Goal: Find contact information: Find contact information

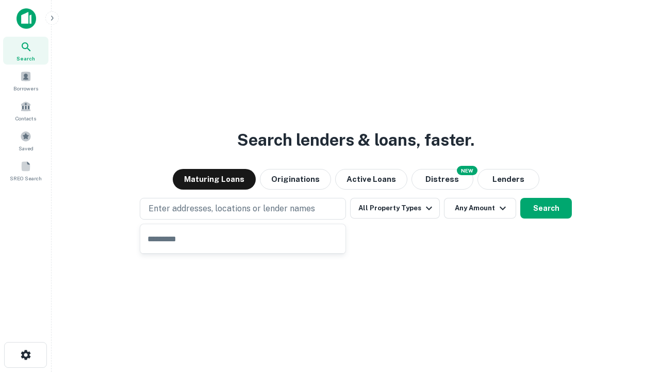
type input "**********"
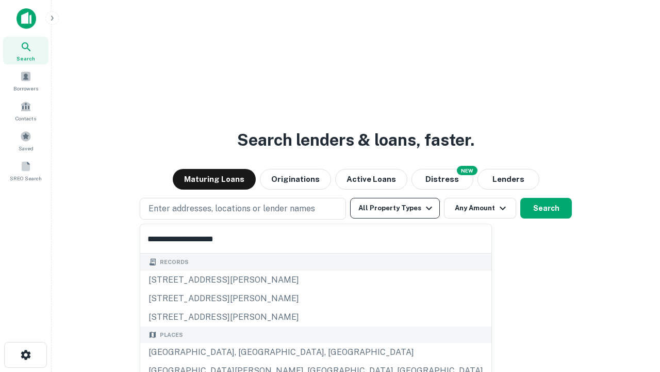
click at [395, 208] on button "All Property Types" at bounding box center [395, 208] width 90 height 21
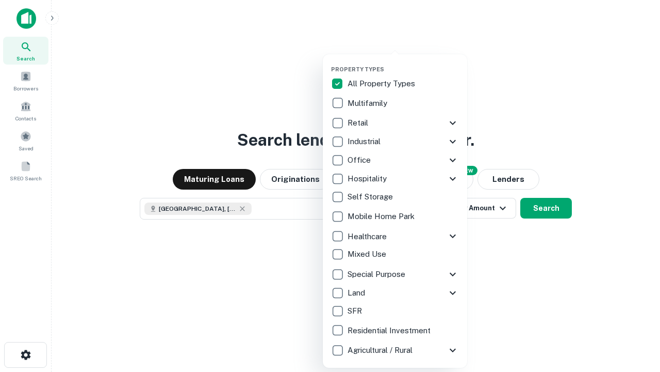
click at [403, 62] on button "button" at bounding box center [403, 62] width 144 height 1
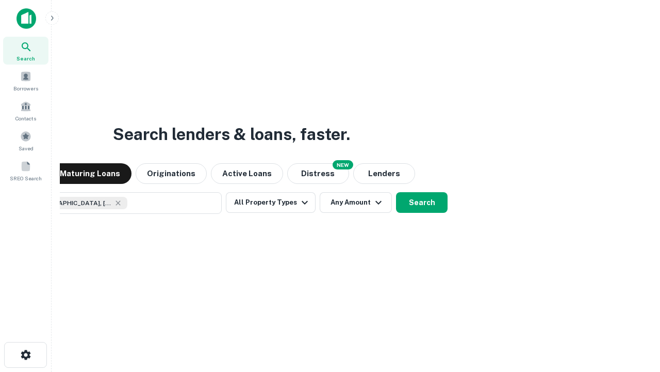
scroll to position [17, 0]
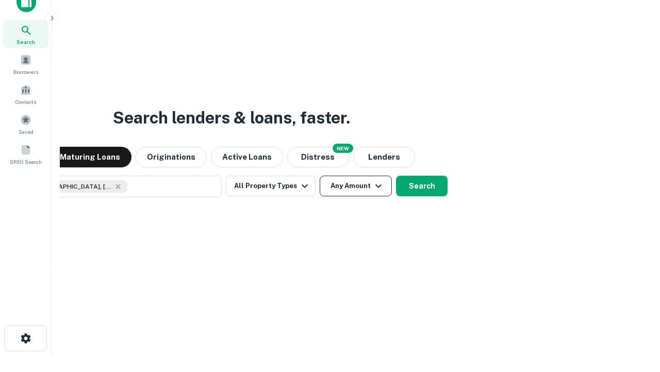
click at [320, 175] on button "Any Amount" at bounding box center [356, 185] width 72 height 21
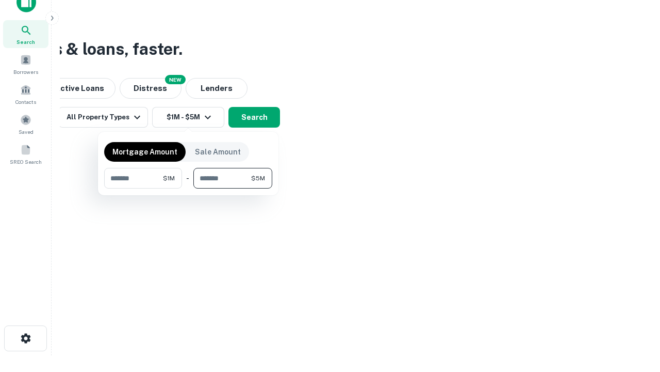
type input "*******"
click at [188, 188] on button "button" at bounding box center [188, 188] width 168 height 1
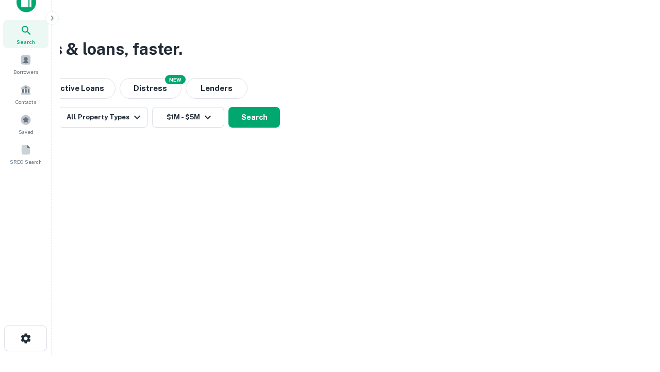
scroll to position [17, 0]
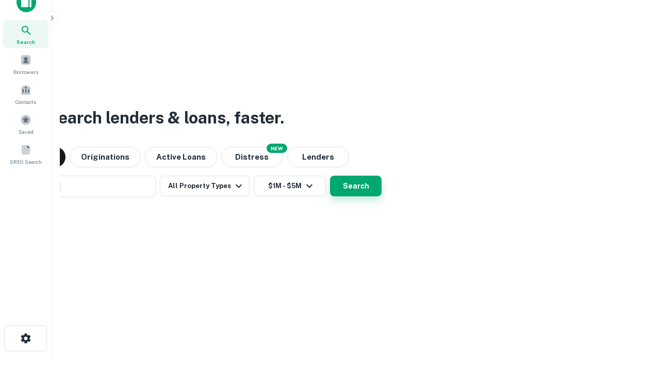
click at [330, 175] on button "Search" at bounding box center [356, 185] width 52 height 21
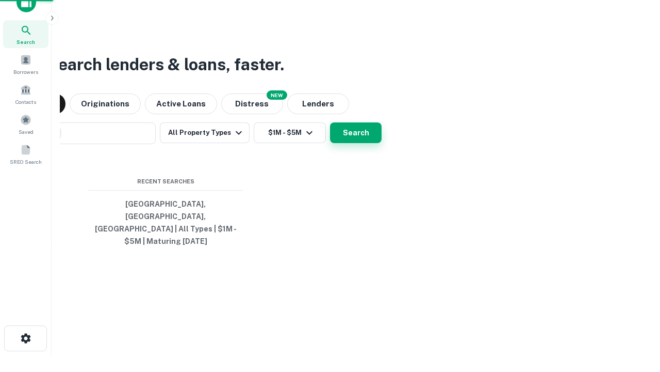
scroll to position [34, 292]
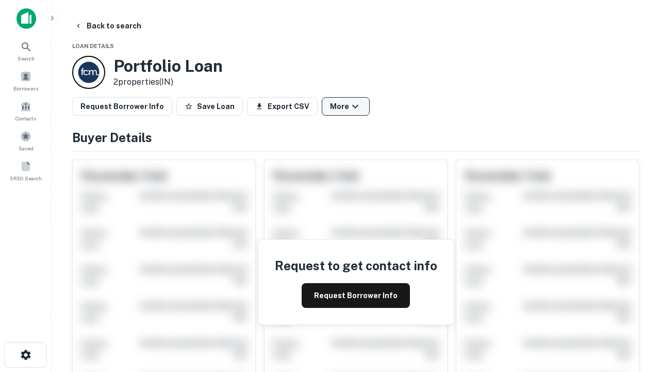
click at [346, 106] on button "More" at bounding box center [346, 106] width 48 height 19
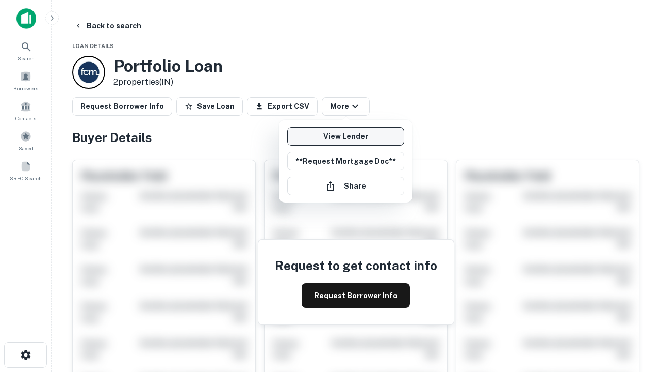
click at [346, 136] on link "View Lender" at bounding box center [345, 136] width 117 height 19
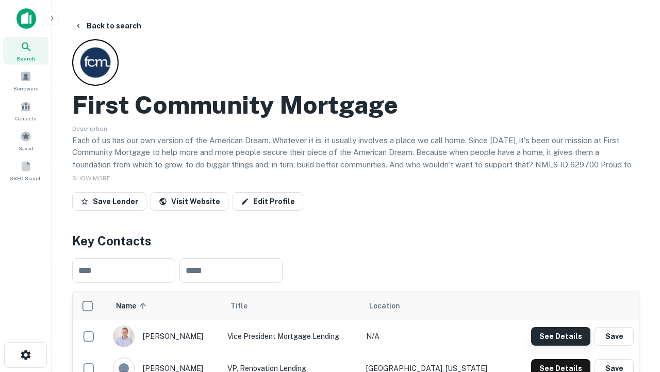
click at [561, 335] on button "See Details" at bounding box center [560, 336] width 59 height 19
click at [25, 354] on icon "button" at bounding box center [26, 354] width 12 height 12
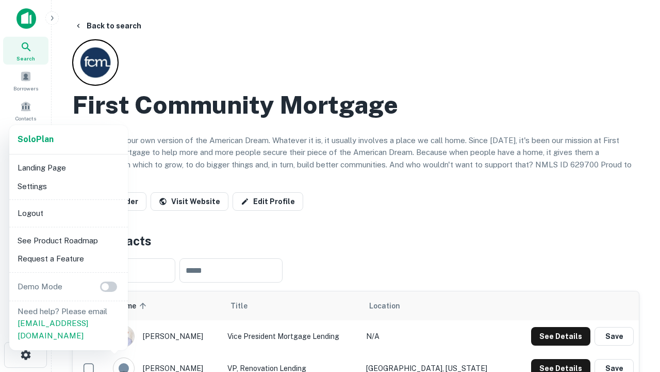
click at [68, 213] on li "Logout" at bounding box center [68, 213] width 110 height 19
